Goal: Transaction & Acquisition: Subscribe to service/newsletter

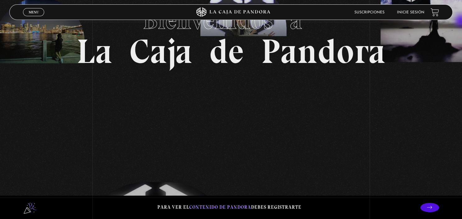
scroll to position [51, 0]
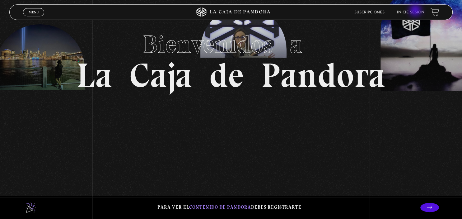
click at [416, 11] on link "Inicie sesión" at bounding box center [410, 13] width 27 height 4
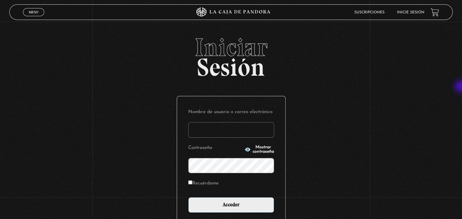
scroll to position [57, 0]
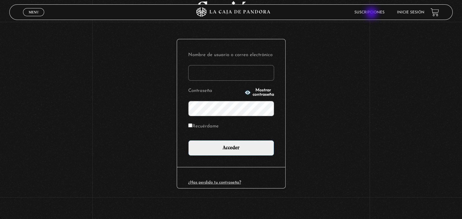
click at [372, 14] on link "Suscripciones" at bounding box center [370, 13] width 30 height 4
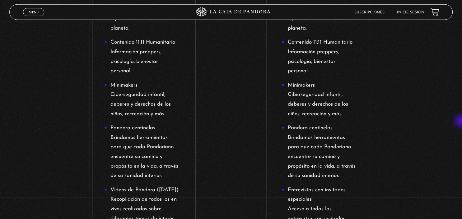
scroll to position [379, 0]
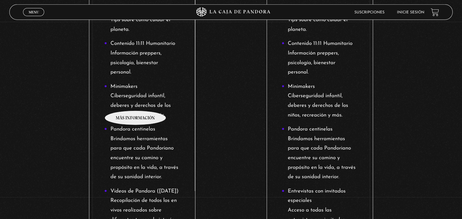
click at [136, 101] on li "Minimakers Ciberseguridad infantil, deberes y derechos de los niños, recreación…" at bounding box center [142, 101] width 76 height 38
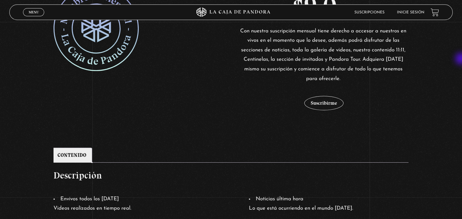
scroll to position [157, 0]
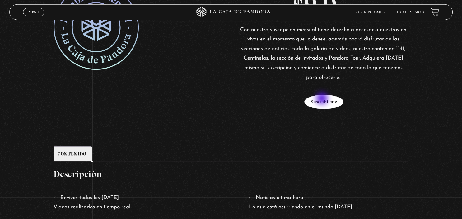
click at [323, 99] on button "Suscribirme" at bounding box center [324, 102] width 39 height 14
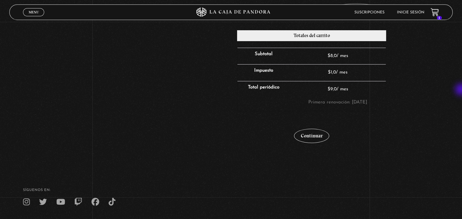
scroll to position [169, 0]
click at [314, 135] on link "Continuar" at bounding box center [311, 136] width 35 height 14
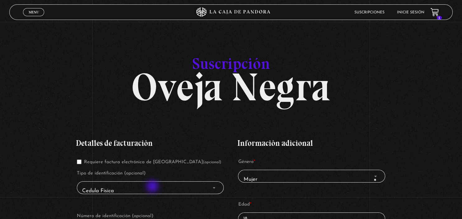
click at [153, 187] on span "Cedula Fisica" at bounding box center [151, 191] width 142 height 14
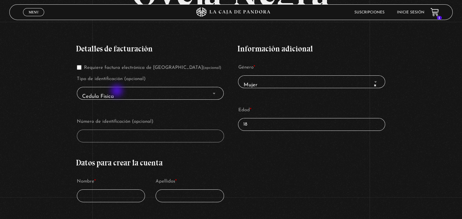
click at [118, 91] on span "Cedula Fisica" at bounding box center [151, 97] width 142 height 14
click at [216, 92] on span "Finalizar compra" at bounding box center [214, 93] width 6 height 8
click at [215, 93] on b "Finalizar compra" at bounding box center [214, 94] width 2 height 2
click at [81, 67] on input "Requiere factura electrónica de Costa Rica (opcional)" at bounding box center [79, 67] width 5 height 5
checkbox input "true"
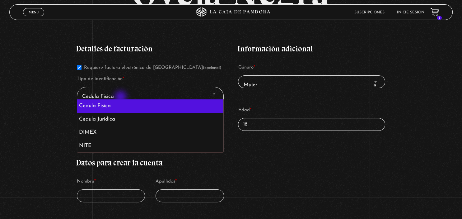
click at [121, 97] on span "Cedula Fisica" at bounding box center [151, 97] width 142 height 14
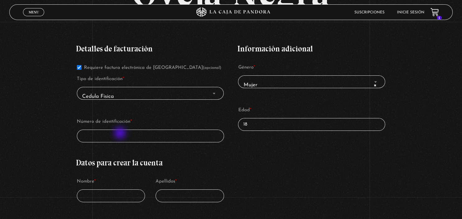
click at [121, 134] on input "Número de identificación *" at bounding box center [150, 136] width 147 height 13
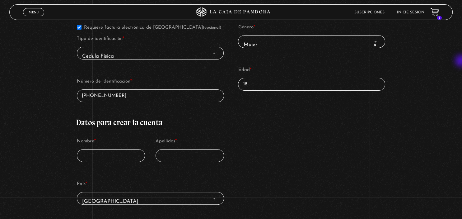
scroll to position [144, 0]
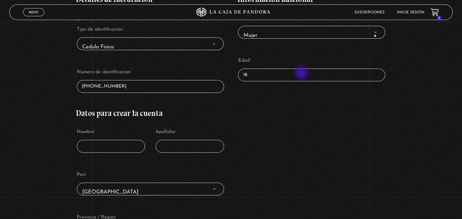
type input "6-0472-0561"
click at [302, 73] on input "18" at bounding box center [311, 75] width 147 height 13
type input "1"
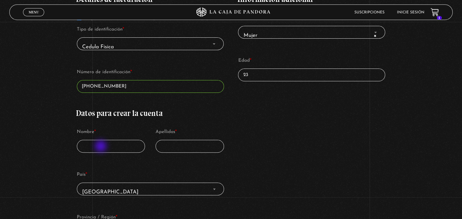
type input "23"
click at [102, 147] on input "Nombre *" at bounding box center [111, 146] width 68 height 13
type input "sandy"
click at [213, 142] on input "Apellidos *" at bounding box center [190, 146] width 68 height 13
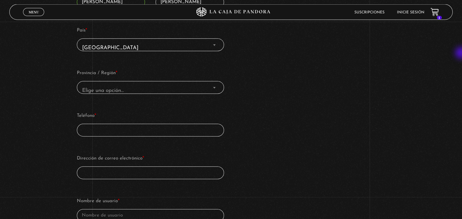
scroll to position [289, 0]
type input "martínez"
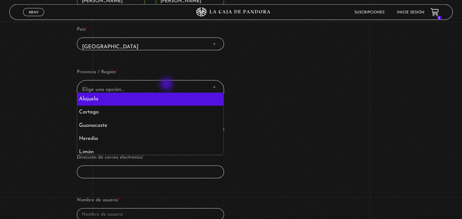
click at [167, 85] on span "Elige una opción…" at bounding box center [151, 90] width 142 height 14
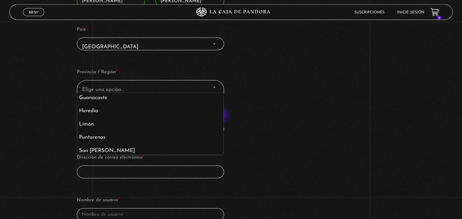
scroll to position [30, 0]
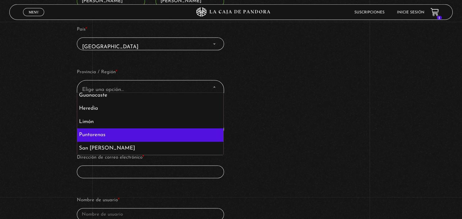
select select "CR-P"
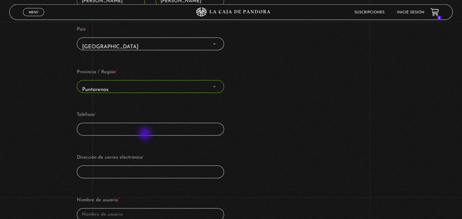
click at [146, 134] on input "Teléfono *" at bounding box center [150, 129] width 147 height 13
type input "87933131"
click at [148, 172] on input "s" at bounding box center [150, 171] width 147 height 13
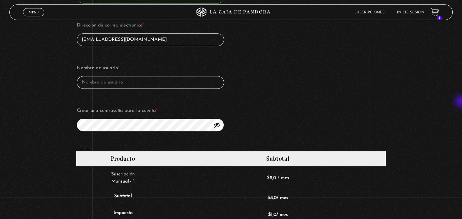
scroll to position [434, 0]
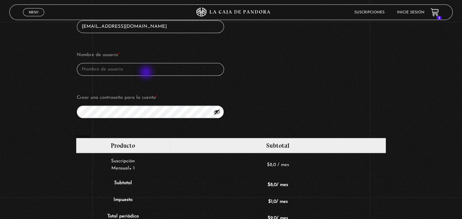
type input "[EMAIL_ADDRESS][DOMAIN_NAME]"
click at [145, 73] on input "Nombre de usuario *" at bounding box center [150, 69] width 147 height 13
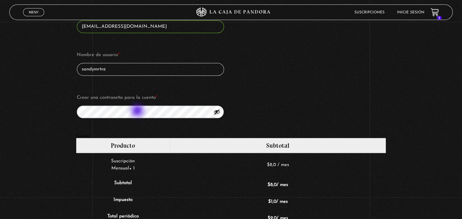
type input "sandymrtnz"
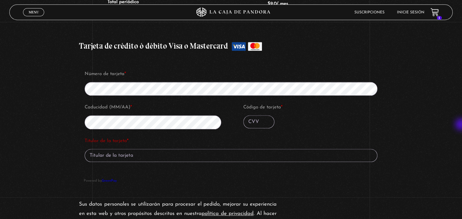
scroll to position [665, 0]
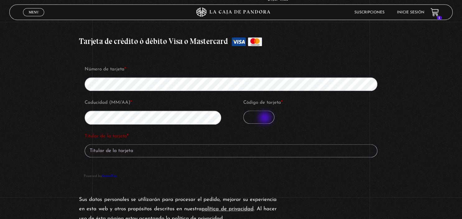
click at [266, 118] on input "Código de tarjeta *" at bounding box center [259, 117] width 31 height 13
type input "462"
click at [192, 150] on input "Titular de la tarjeta *" at bounding box center [231, 150] width 293 height 13
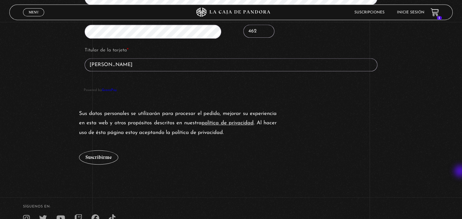
scroll to position [748, 0]
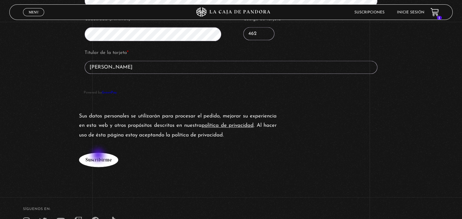
type input "Sandy Martínez"
click at [99, 155] on button "Suscribirme" at bounding box center [98, 160] width 39 height 14
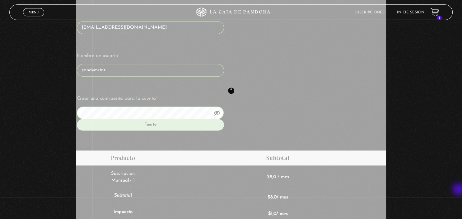
scroll to position [448, 0]
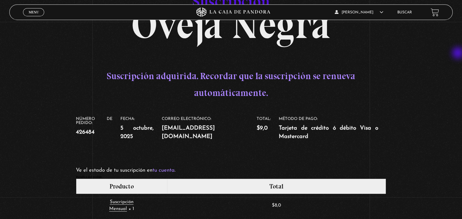
scroll to position [356, 0]
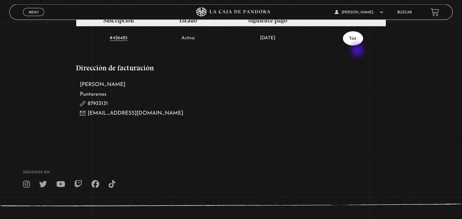
click at [358, 46] on link "Ver" at bounding box center [353, 38] width 20 height 14
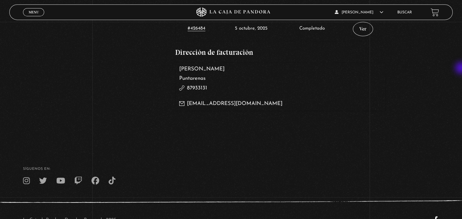
scroll to position [316, 0]
